Goal: Task Accomplishment & Management: Use online tool/utility

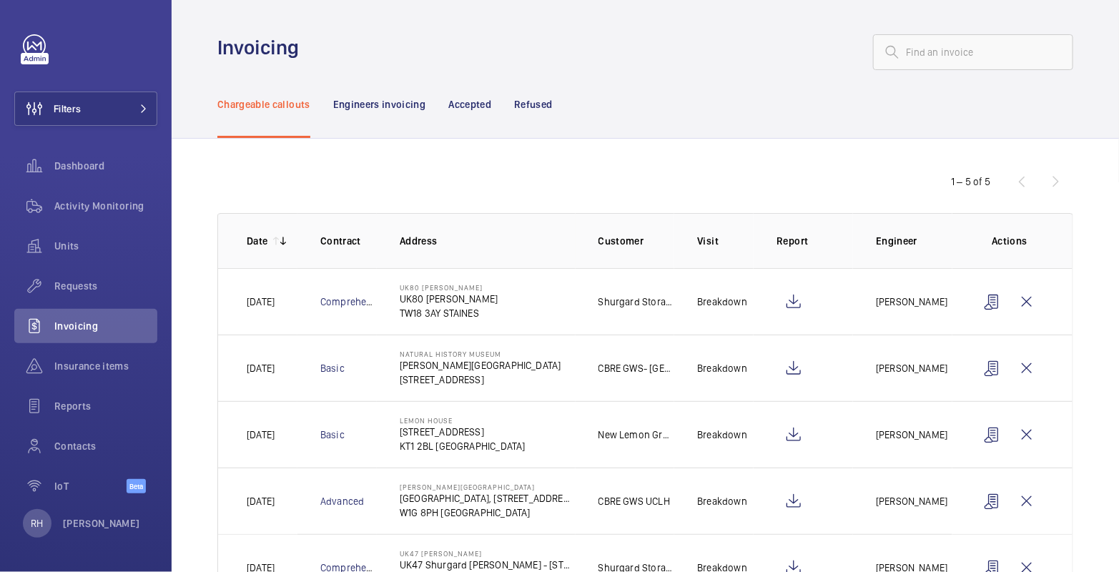
scroll to position [60, 0]
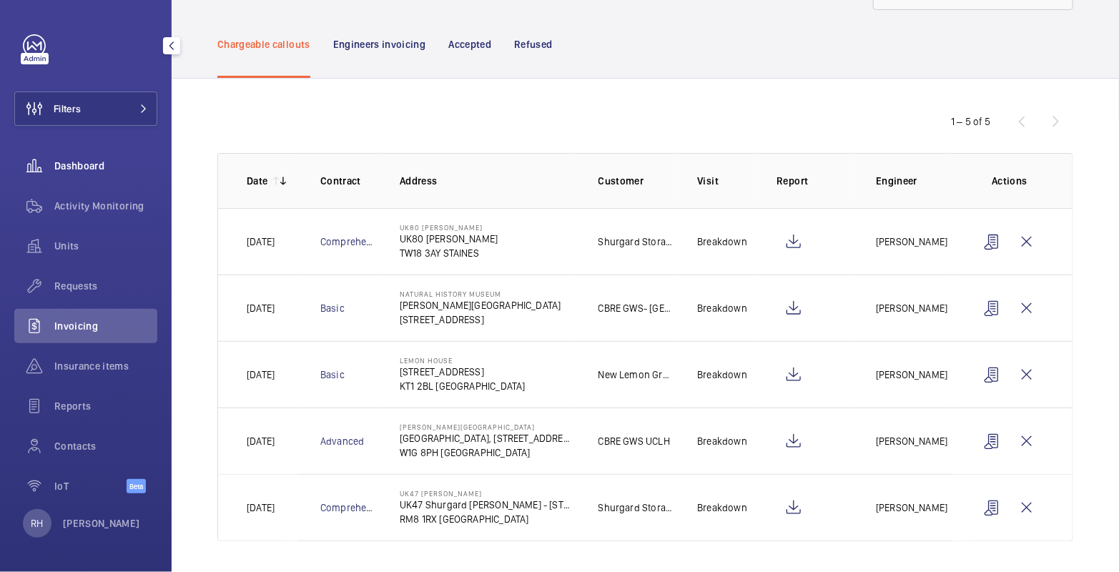
drag, startPoint x: 110, startPoint y: 204, endPoint x: 109, endPoint y: 161, distance: 42.9
click at [110, 204] on span "Activity Monitoring" at bounding box center [105, 206] width 103 height 14
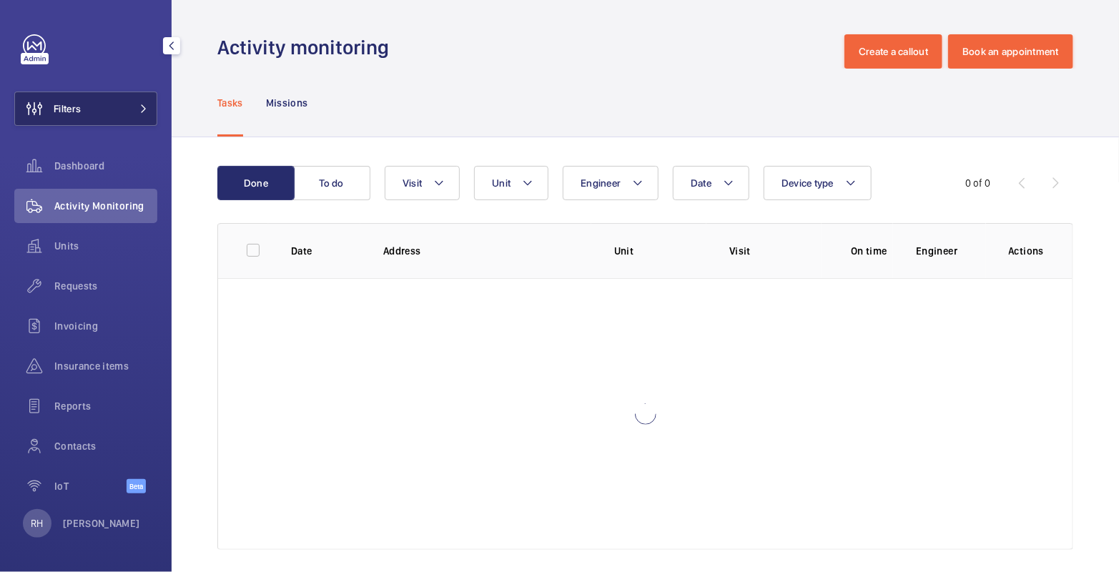
click at [117, 112] on button "Filters" at bounding box center [85, 109] width 143 height 34
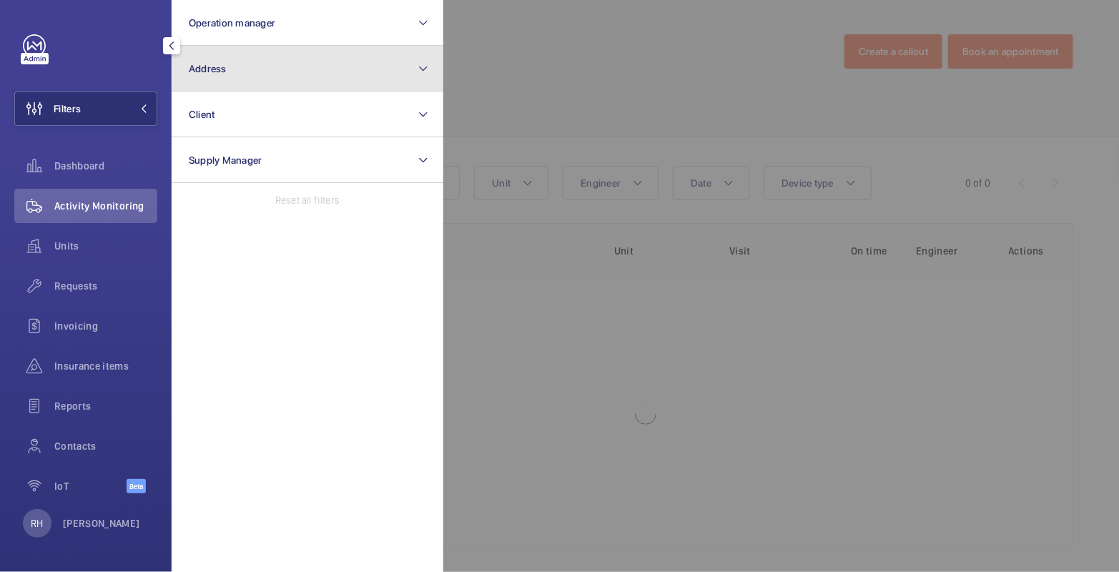
click at [271, 74] on button "Address" at bounding box center [308, 69] width 272 height 46
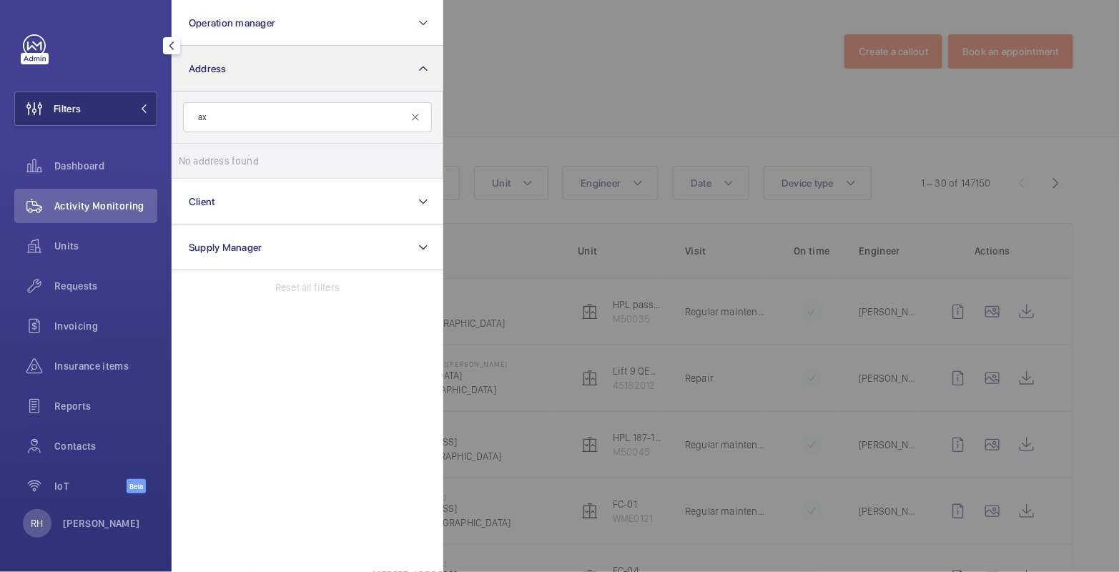
type input "a"
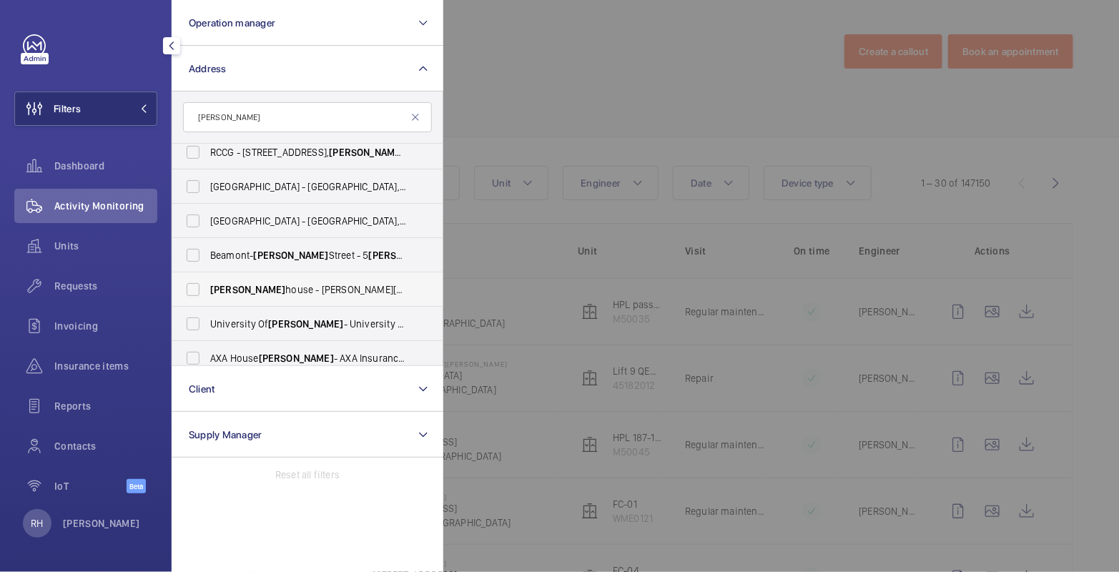
scroll to position [19, 0]
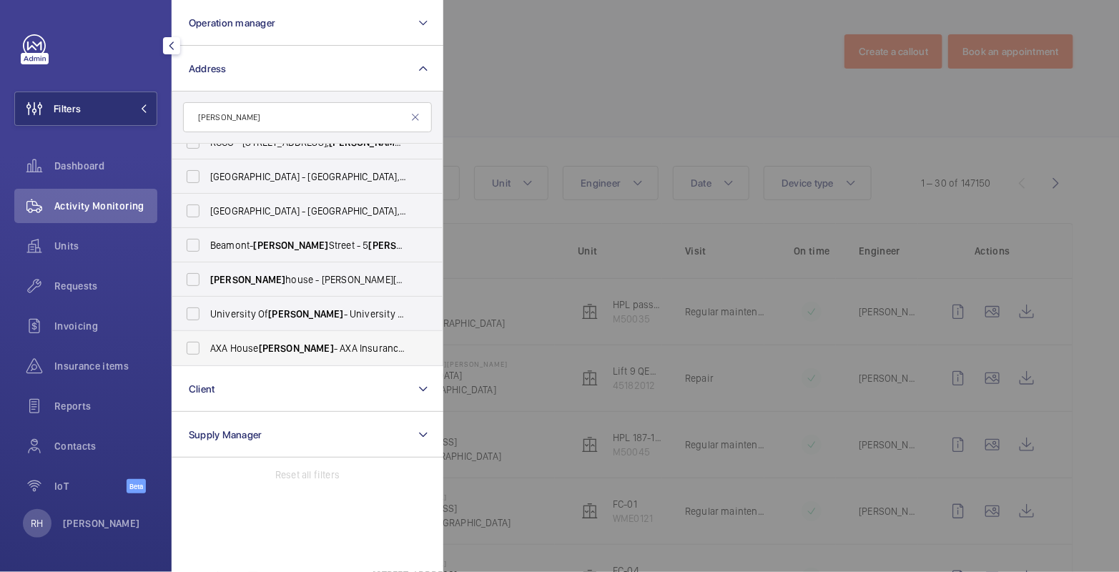
type input "[PERSON_NAME]"
click at [310, 347] on span "AXA House [PERSON_NAME] - AXA Insurance, [PERSON_NAME] BL6 4SD" at bounding box center [308, 348] width 197 height 14
click at [207, 347] on input "AXA House [PERSON_NAME] - AXA Insurance, [PERSON_NAME] BL6 4SD" at bounding box center [193, 348] width 29 height 29
checkbox input "true"
click at [560, 77] on div at bounding box center [1002, 286] width 1119 height 572
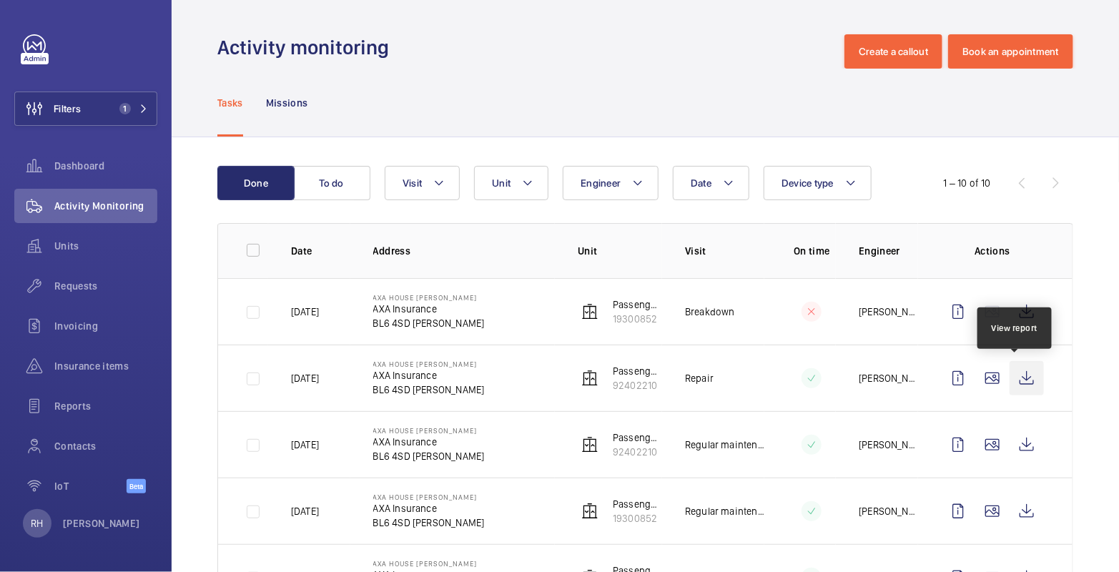
click at [1011, 374] on wm-front-icon-button at bounding box center [1026, 378] width 34 height 34
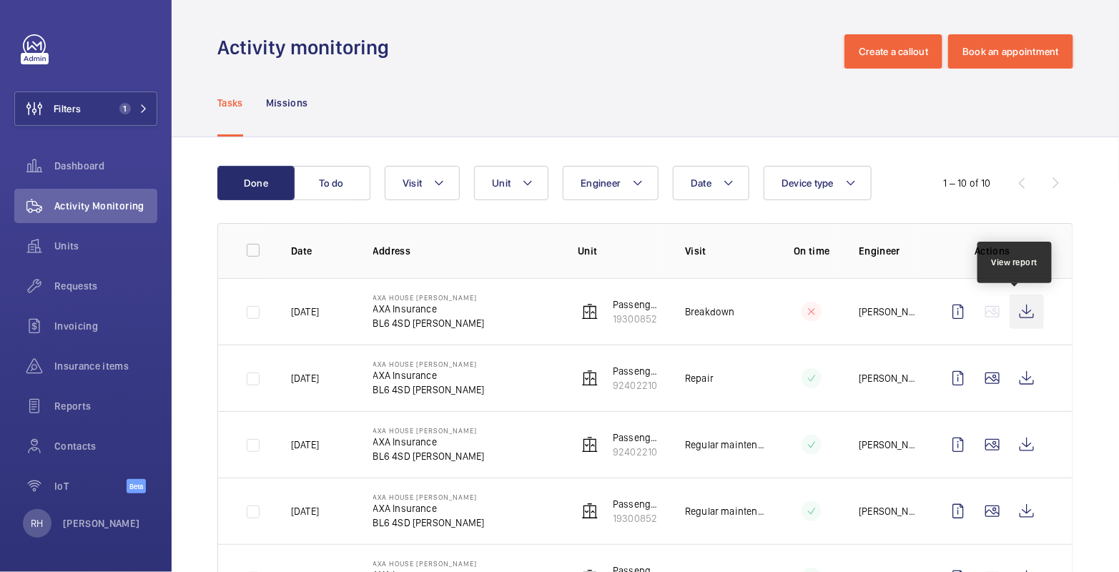
click at [1009, 310] on wm-front-icon-button at bounding box center [1026, 312] width 34 height 34
click at [90, 281] on span "Requests" at bounding box center [105, 286] width 103 height 14
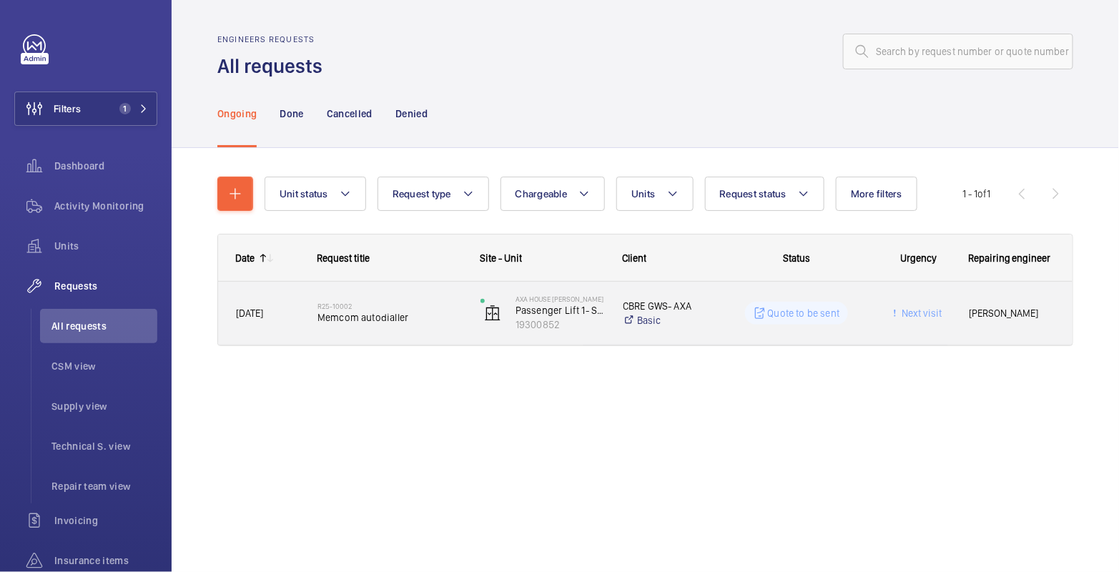
click at [364, 330] on div "R25-10002 Memcom autodialler" at bounding box center [389, 312] width 144 height 41
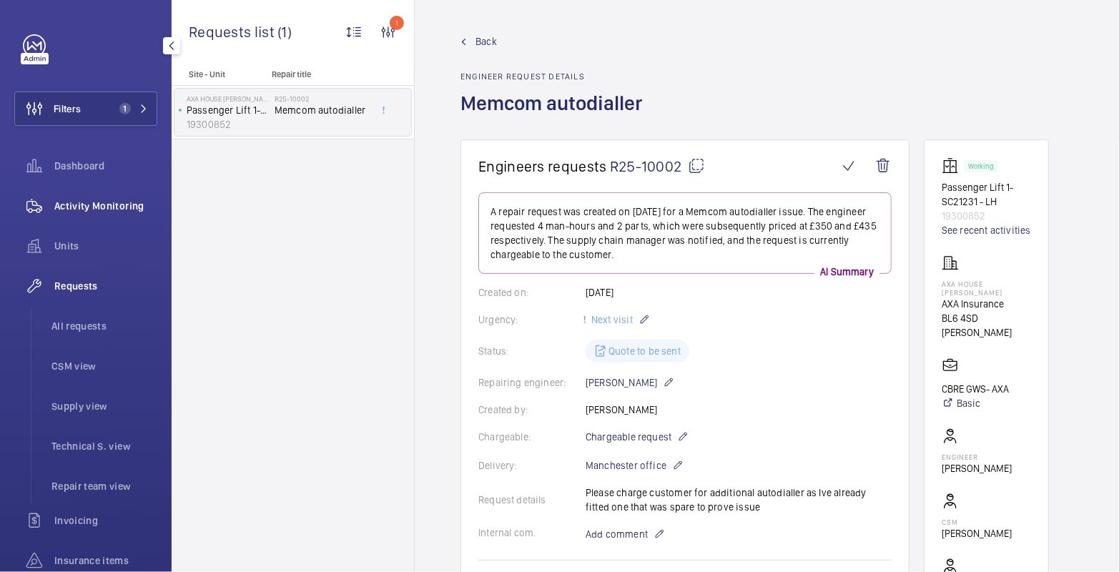
click at [87, 214] on div "Activity Monitoring" at bounding box center [85, 206] width 143 height 34
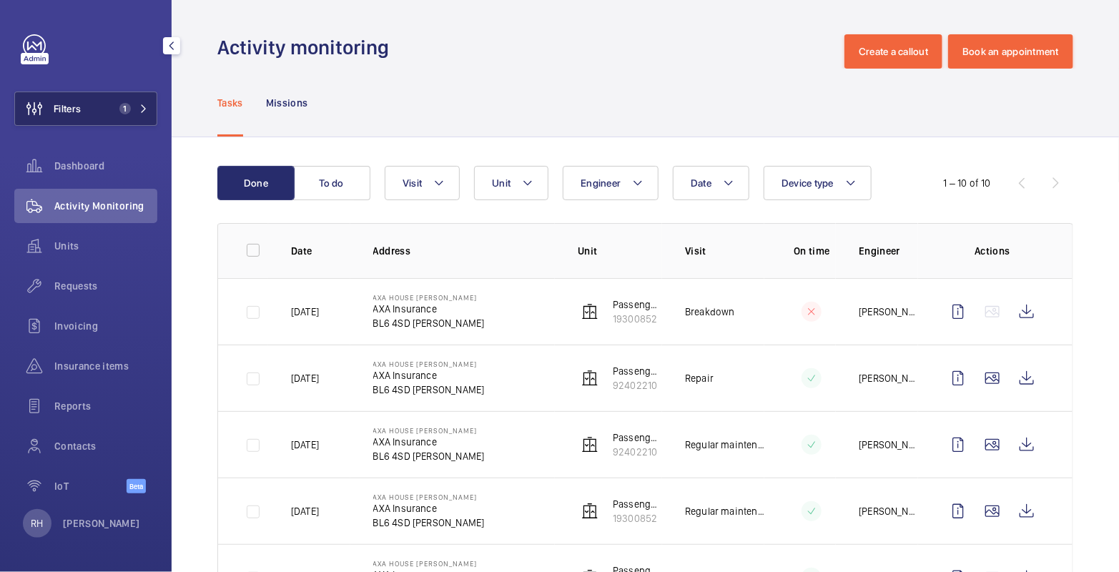
click at [107, 119] on button "Filters 1" at bounding box center [85, 109] width 143 height 34
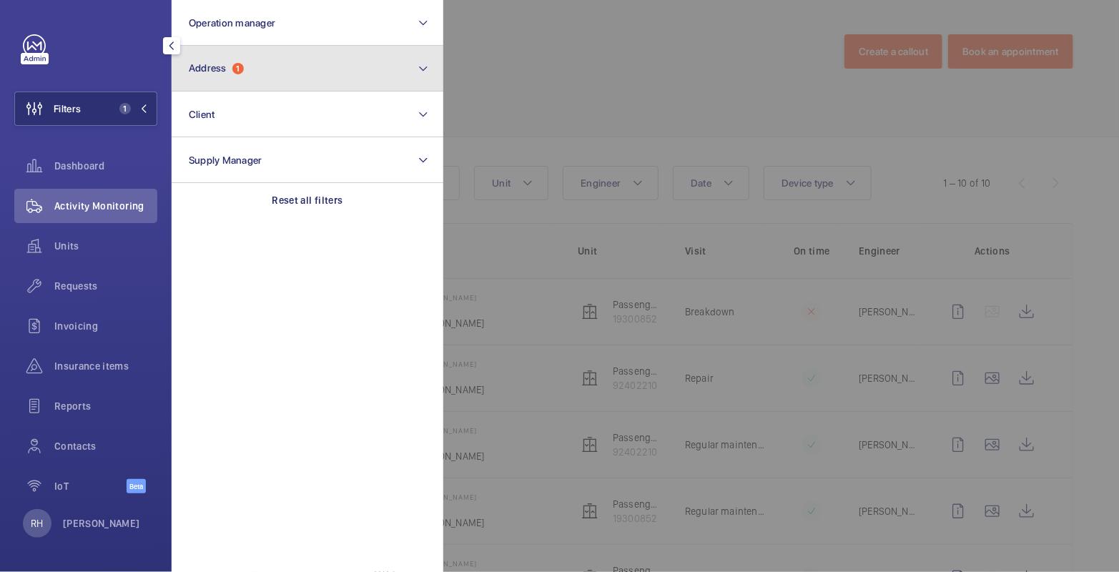
click at [227, 76] on button "Address 1" at bounding box center [308, 69] width 272 height 46
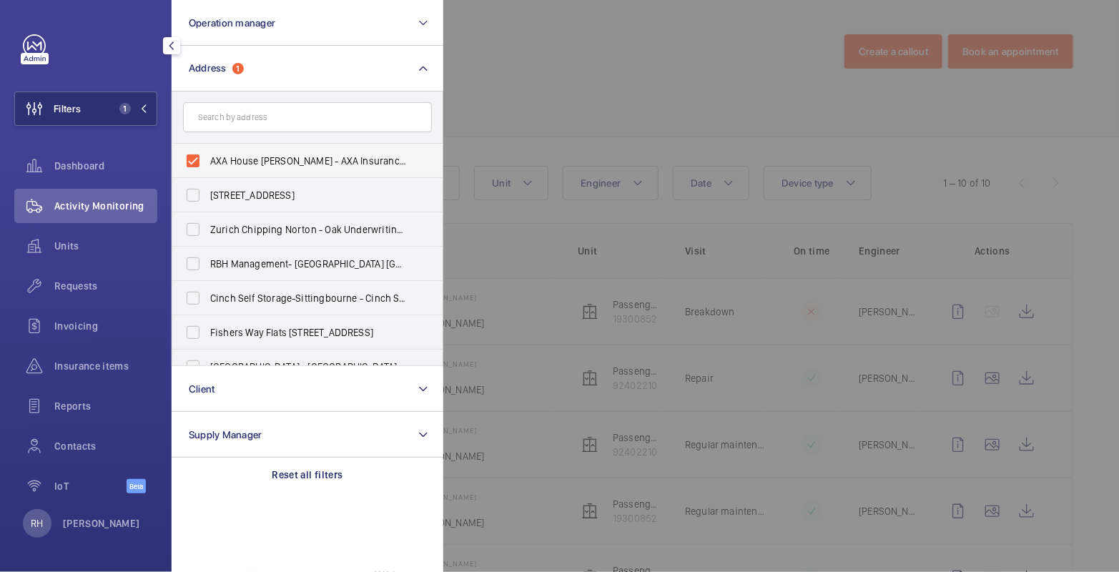
click at [222, 159] on span "AXA House [PERSON_NAME] - AXA Insurance, [PERSON_NAME] BL6 4SD" at bounding box center [308, 161] width 197 height 14
click at [207, 159] on input "AXA House [PERSON_NAME] - AXA Insurance, [PERSON_NAME] BL6 4SD" at bounding box center [193, 161] width 29 height 29
checkbox input "false"
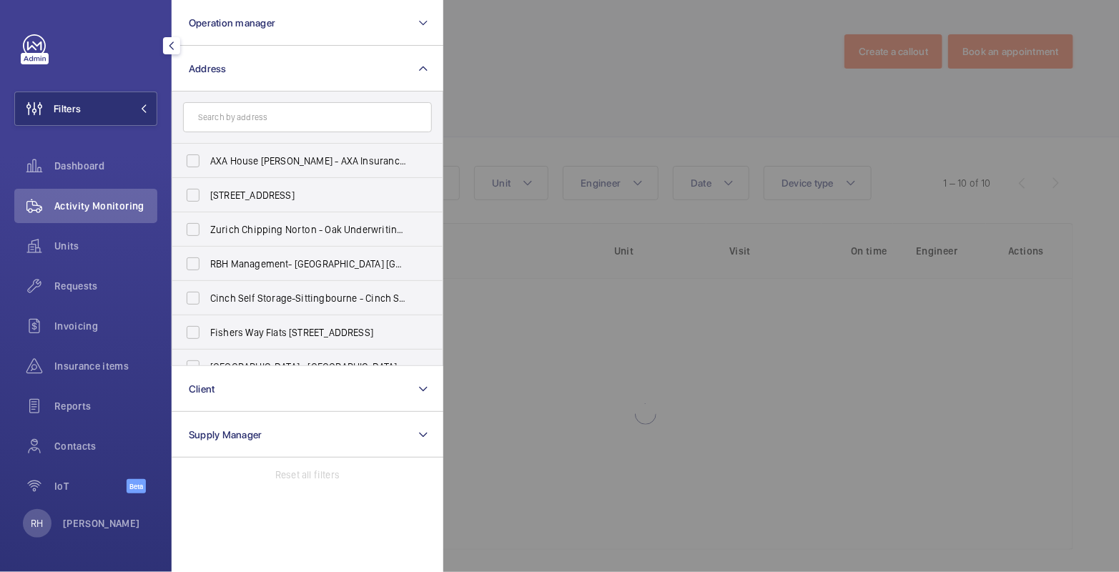
click at [601, 42] on div at bounding box center [1002, 286] width 1119 height 572
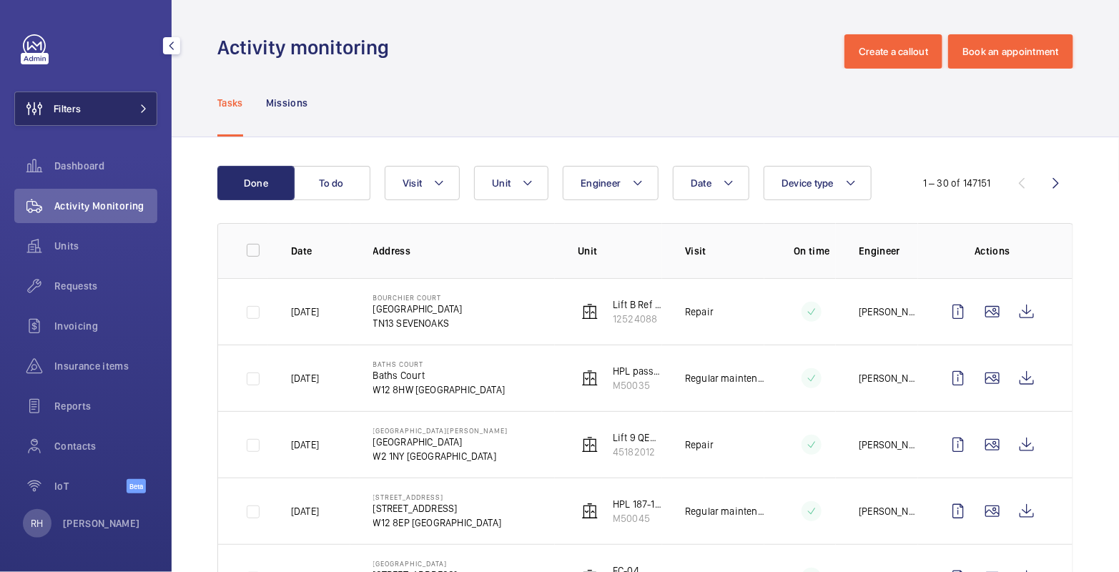
click at [108, 102] on button "Filters" at bounding box center [85, 109] width 143 height 34
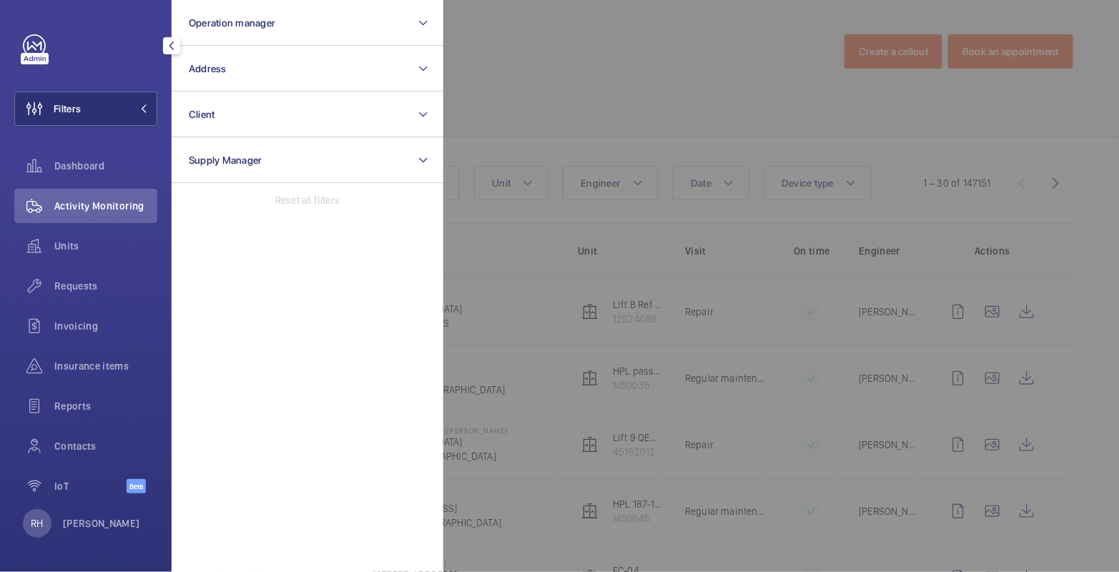
click at [533, 29] on div at bounding box center [1002, 286] width 1119 height 572
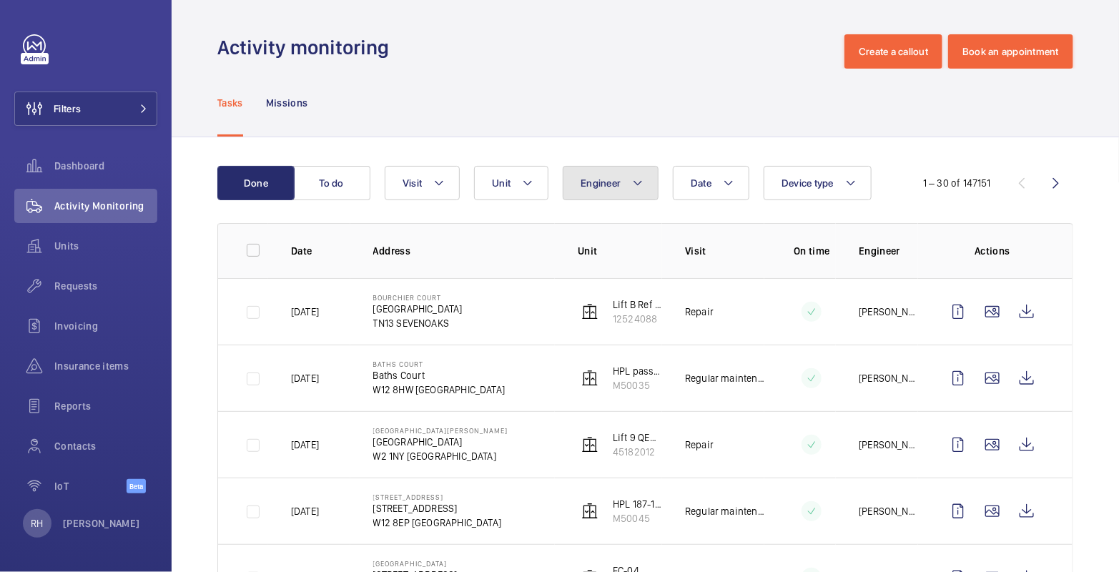
click at [626, 180] on button "Engineer" at bounding box center [611, 183] width 96 height 34
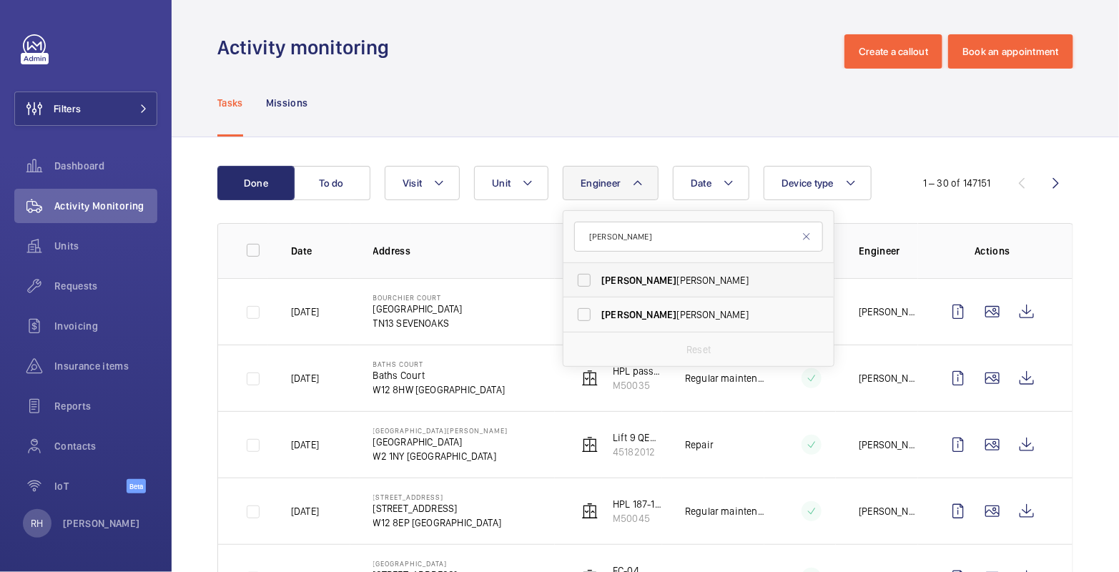
type input "[PERSON_NAME]"
click at [625, 280] on span "[PERSON_NAME]" at bounding box center [699, 280] width 197 height 14
click at [598, 280] on input "[PERSON_NAME]" at bounding box center [584, 280] width 29 height 29
checkbox input "true"
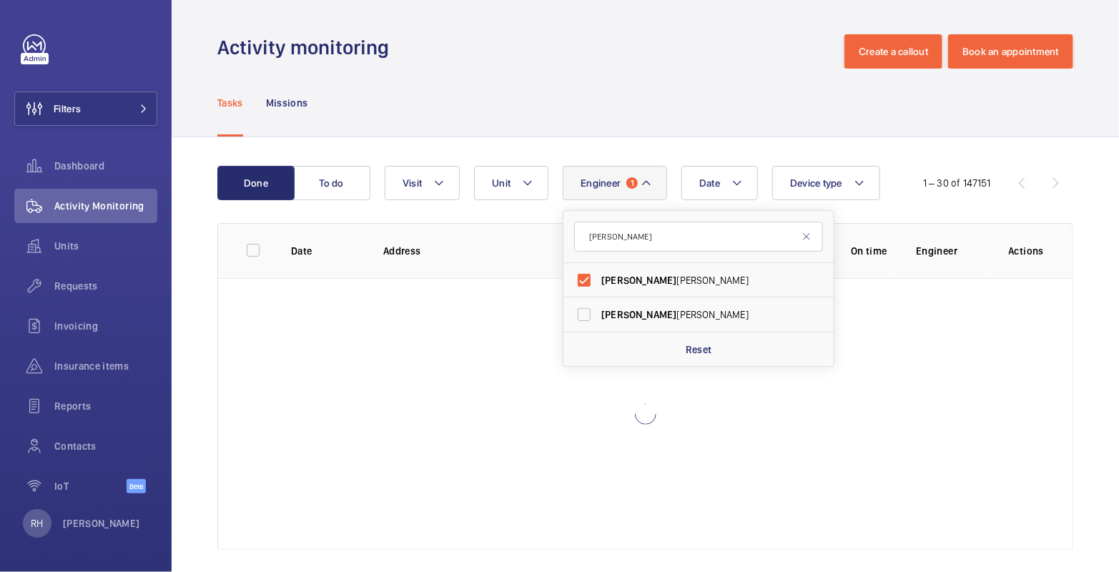
click at [653, 111] on div "Tasks Missions" at bounding box center [645, 103] width 856 height 68
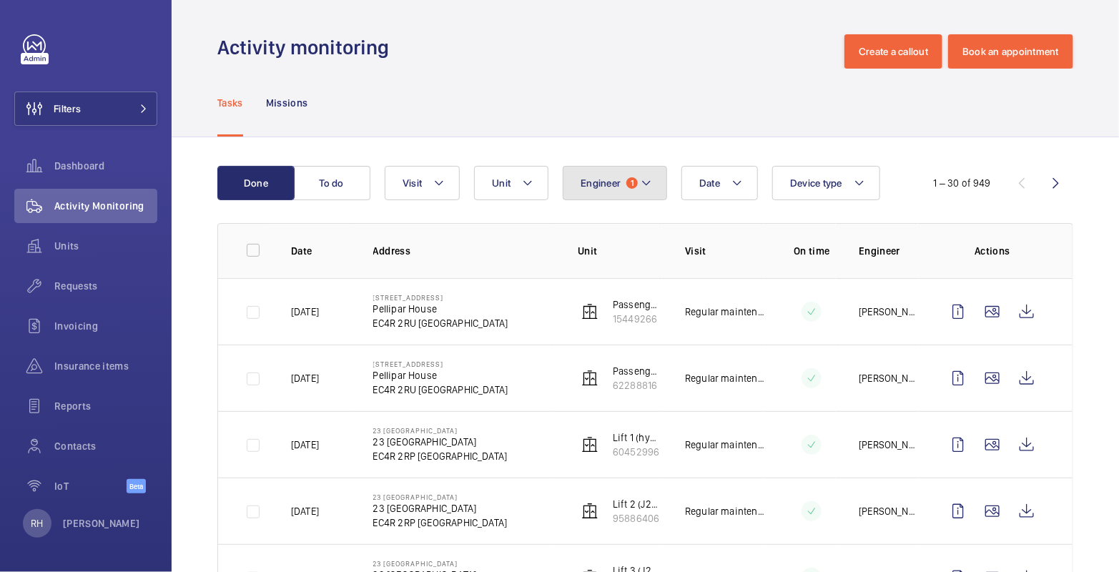
click at [631, 192] on button "Engineer 1" at bounding box center [615, 183] width 104 height 34
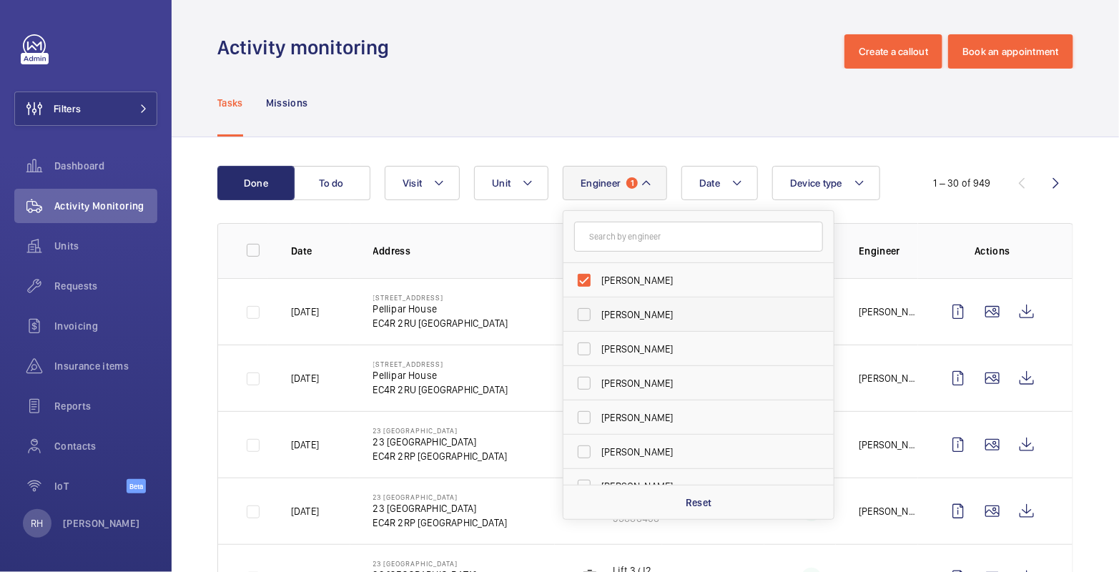
click at [611, 276] on span "[PERSON_NAME]" at bounding box center [699, 280] width 197 height 14
click at [598, 276] on input "[PERSON_NAME]" at bounding box center [584, 280] width 29 height 29
checkbox input "false"
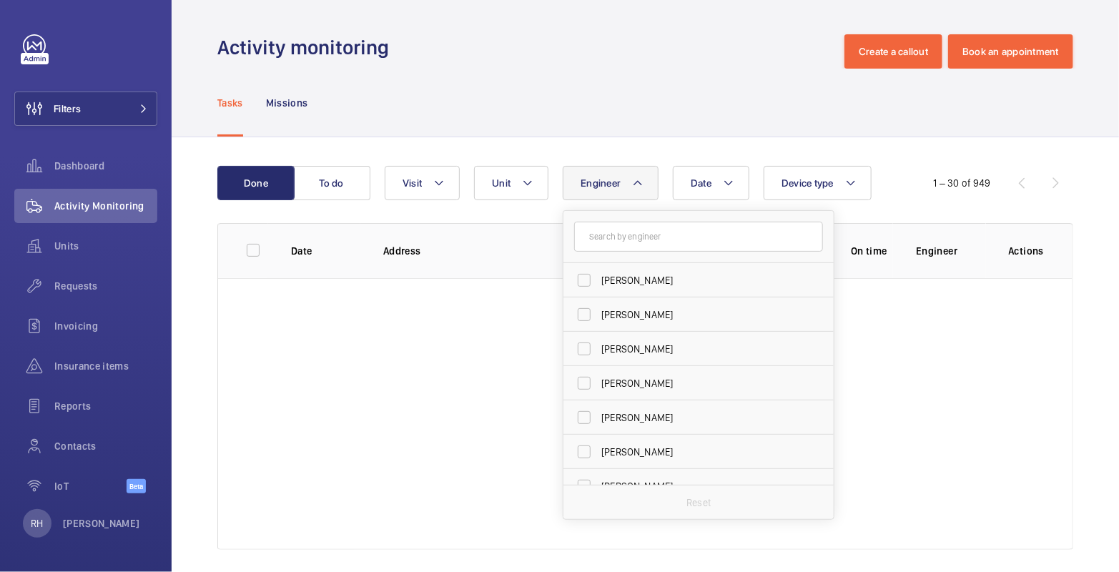
drag, startPoint x: 470, startPoint y: 51, endPoint x: 443, endPoint y: 60, distance: 28.7
click at [470, 51] on div "Activity monitoring Create a callout Book an appointment" at bounding box center [645, 51] width 856 height 34
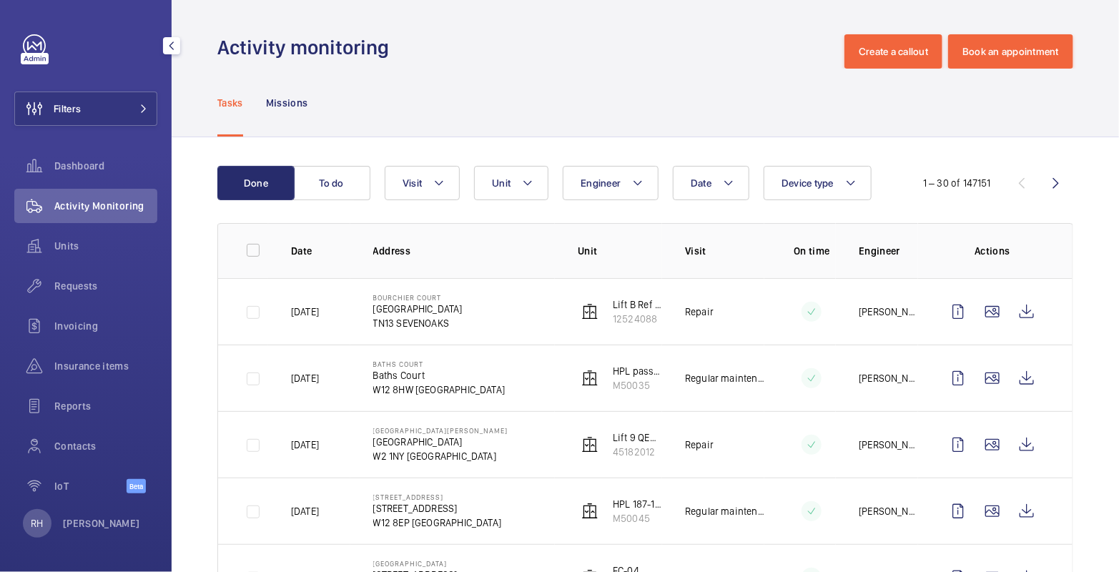
click at [105, 128] on div "Filters Dashboard Activity Monitoring Units Requests Invoicing Insurance items …" at bounding box center [85, 271] width 143 height 475
click at [104, 121] on button "Filters" at bounding box center [85, 109] width 143 height 34
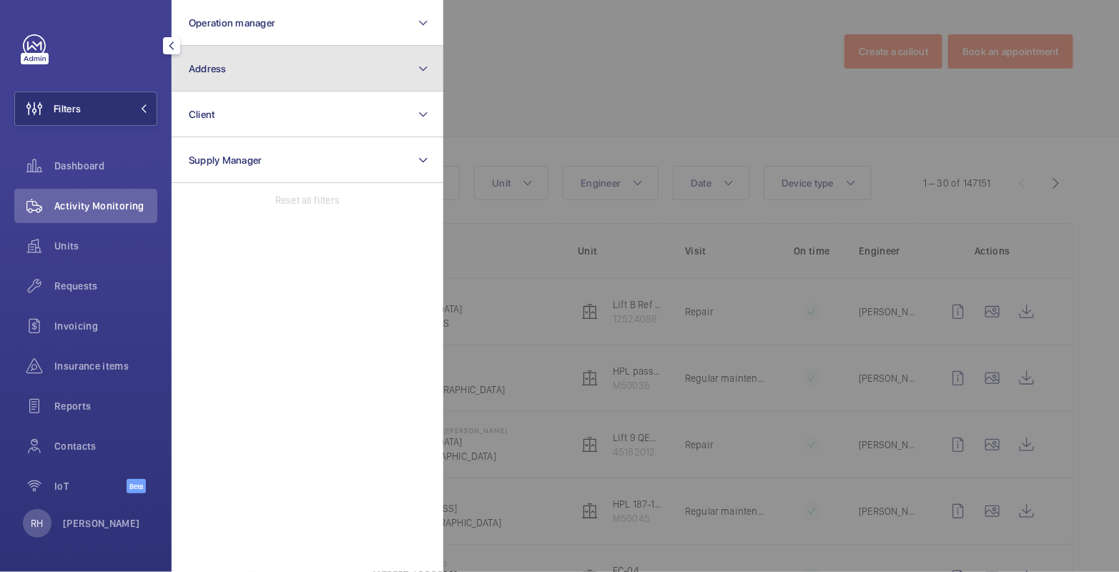
click at [220, 86] on button "Address" at bounding box center [308, 69] width 272 height 46
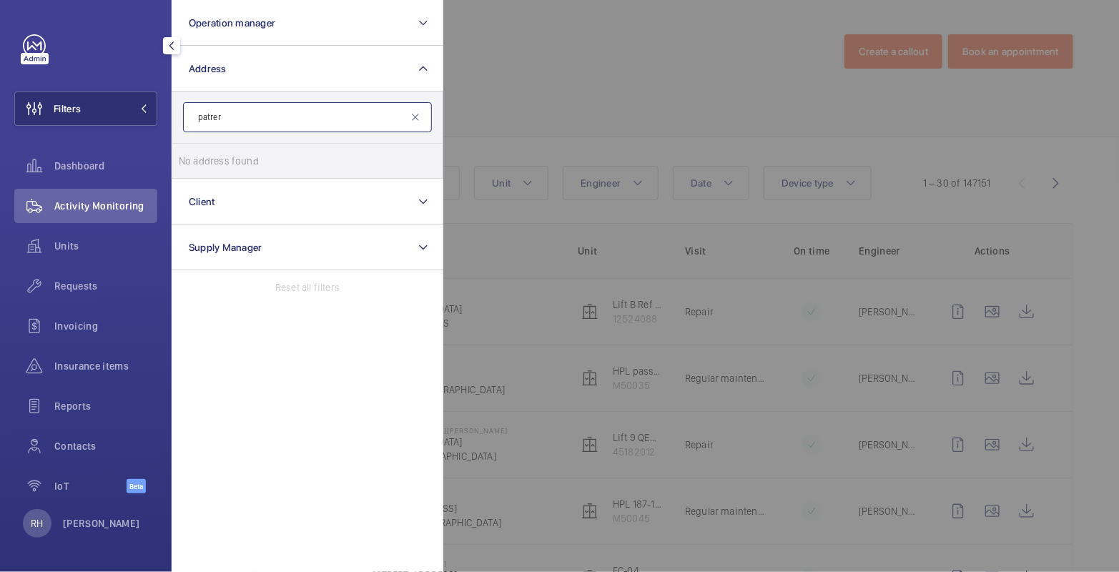
click at [242, 117] on input "patrer" at bounding box center [307, 117] width 249 height 30
type input "p"
type input "4 dunstan me"
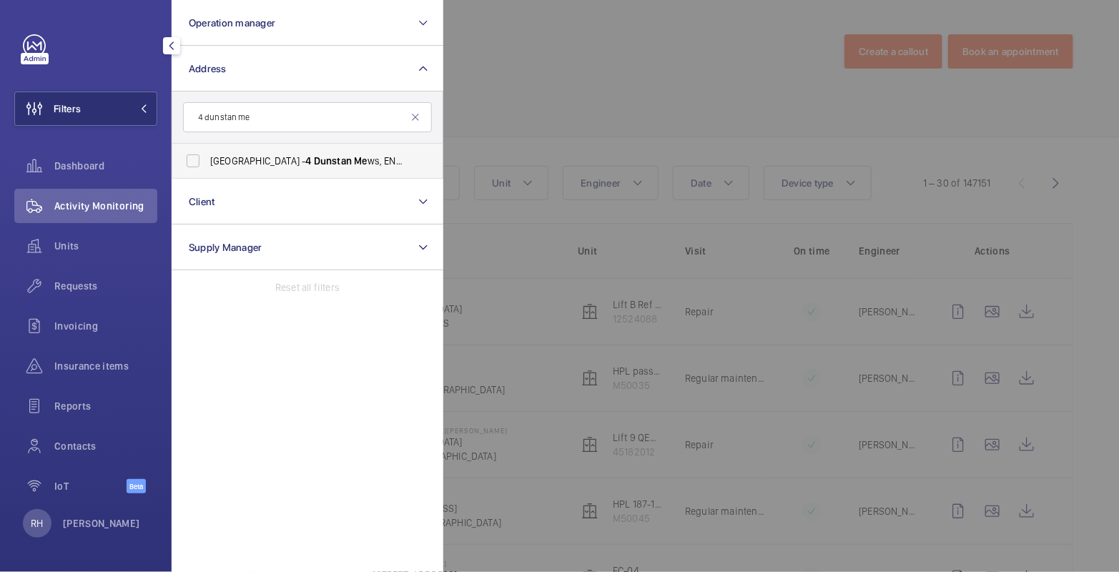
click at [272, 164] on span "[GEOGRAPHIC_DATA] - [STREET_ADDRESS]" at bounding box center [308, 161] width 197 height 14
click at [207, 164] on input "[GEOGRAPHIC_DATA] - [STREET_ADDRESS]" at bounding box center [193, 161] width 29 height 29
checkbox input "true"
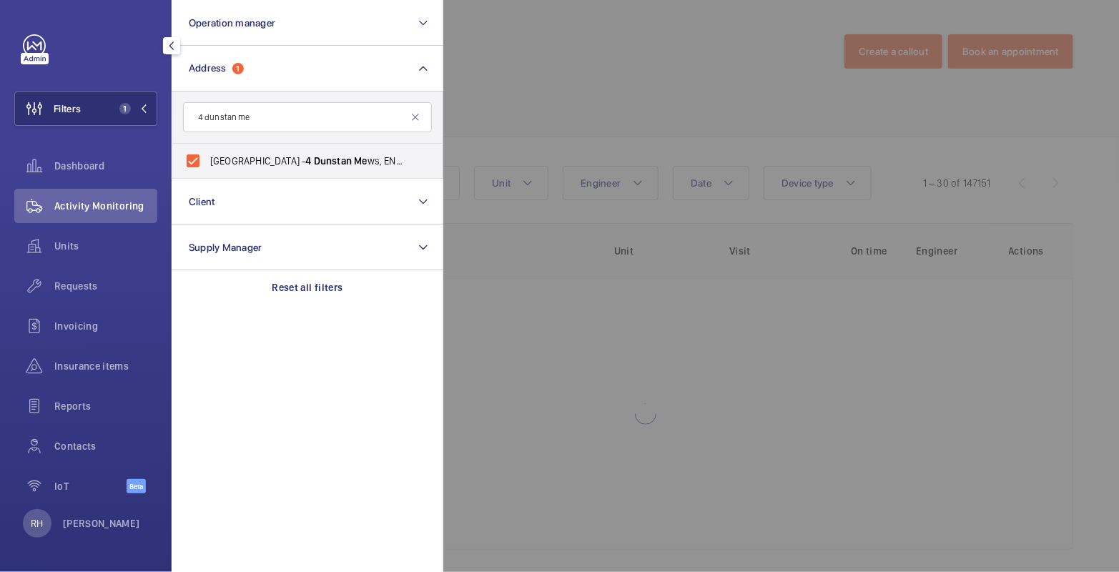
click at [510, 91] on div at bounding box center [1002, 286] width 1119 height 572
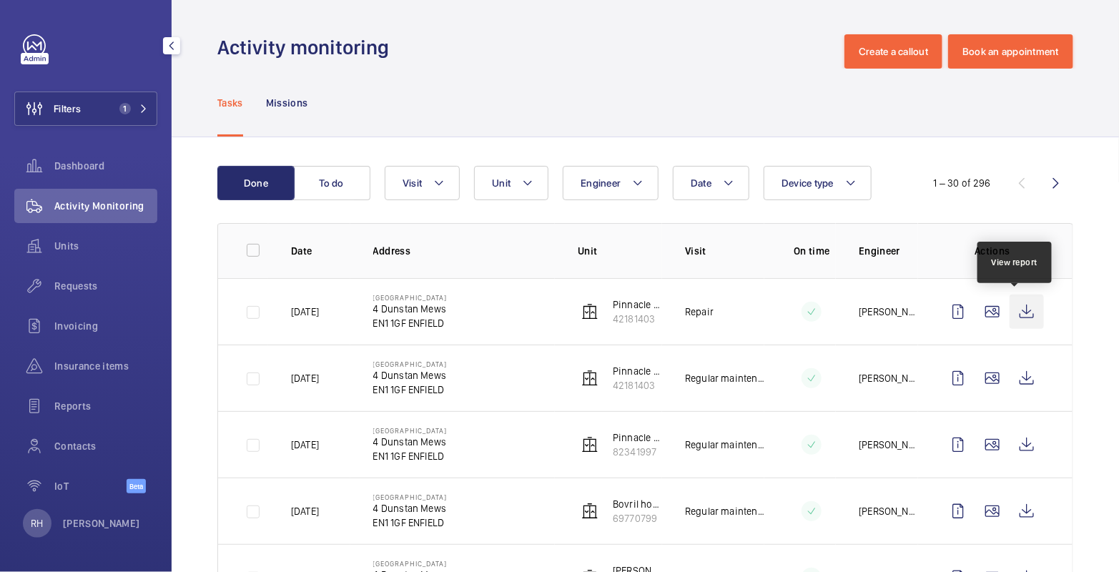
click at [1015, 312] on wm-front-icon-button at bounding box center [1026, 312] width 34 height 34
